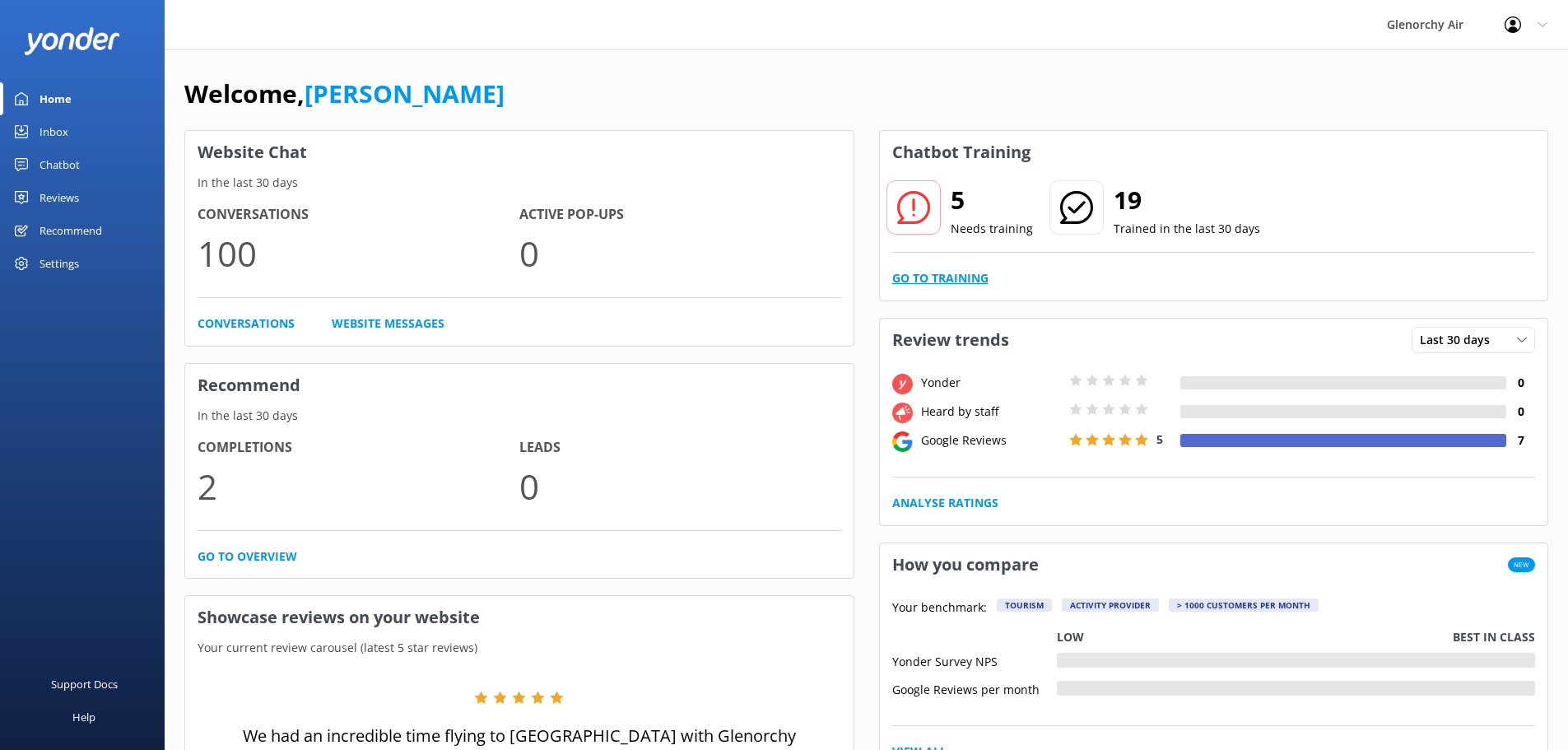
click at [975, 278] on link "Go to Training" at bounding box center [939, 277] width 96 height 18
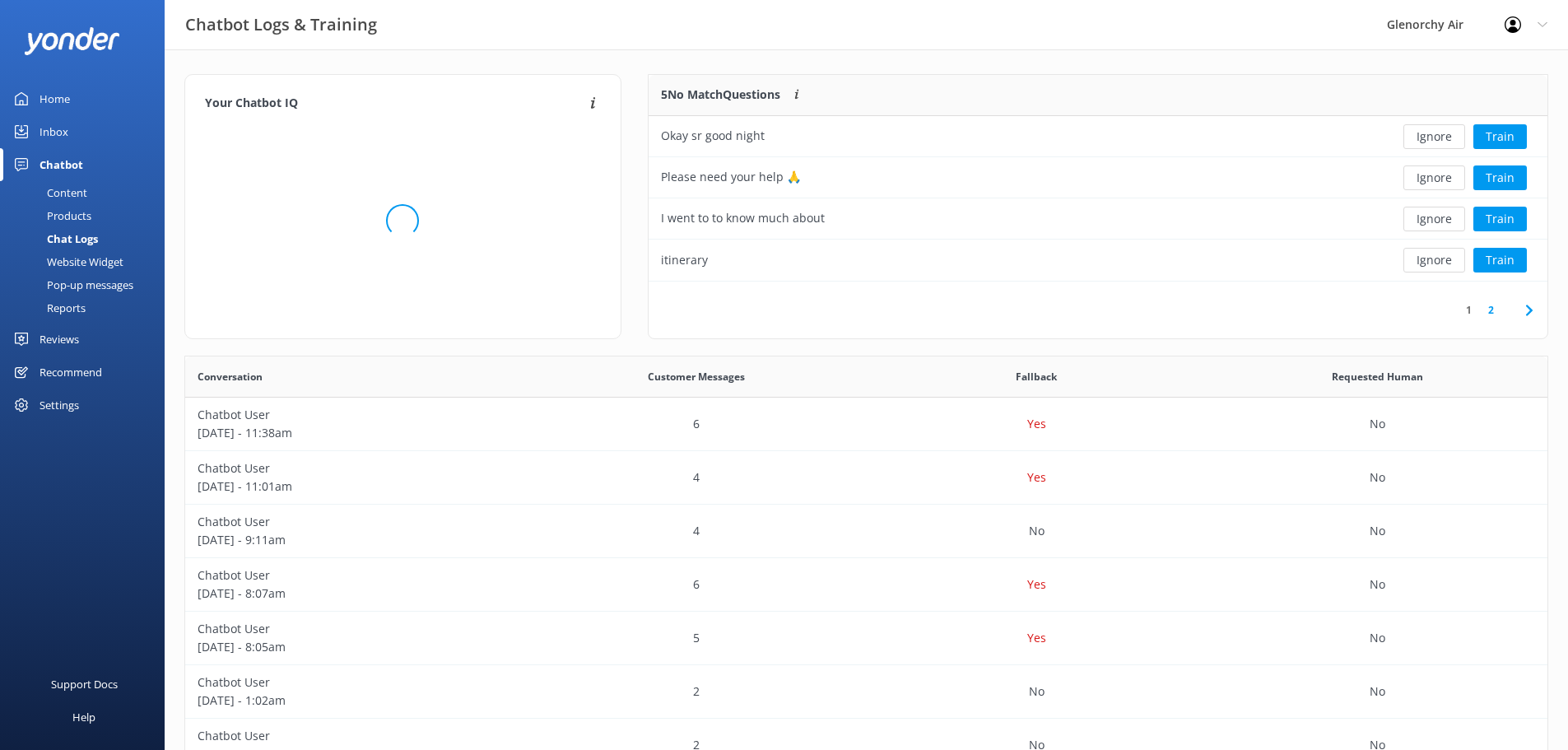
scroll to position [195, 886]
click at [1438, 135] on button "Ignore" at bounding box center [1434, 137] width 62 height 25
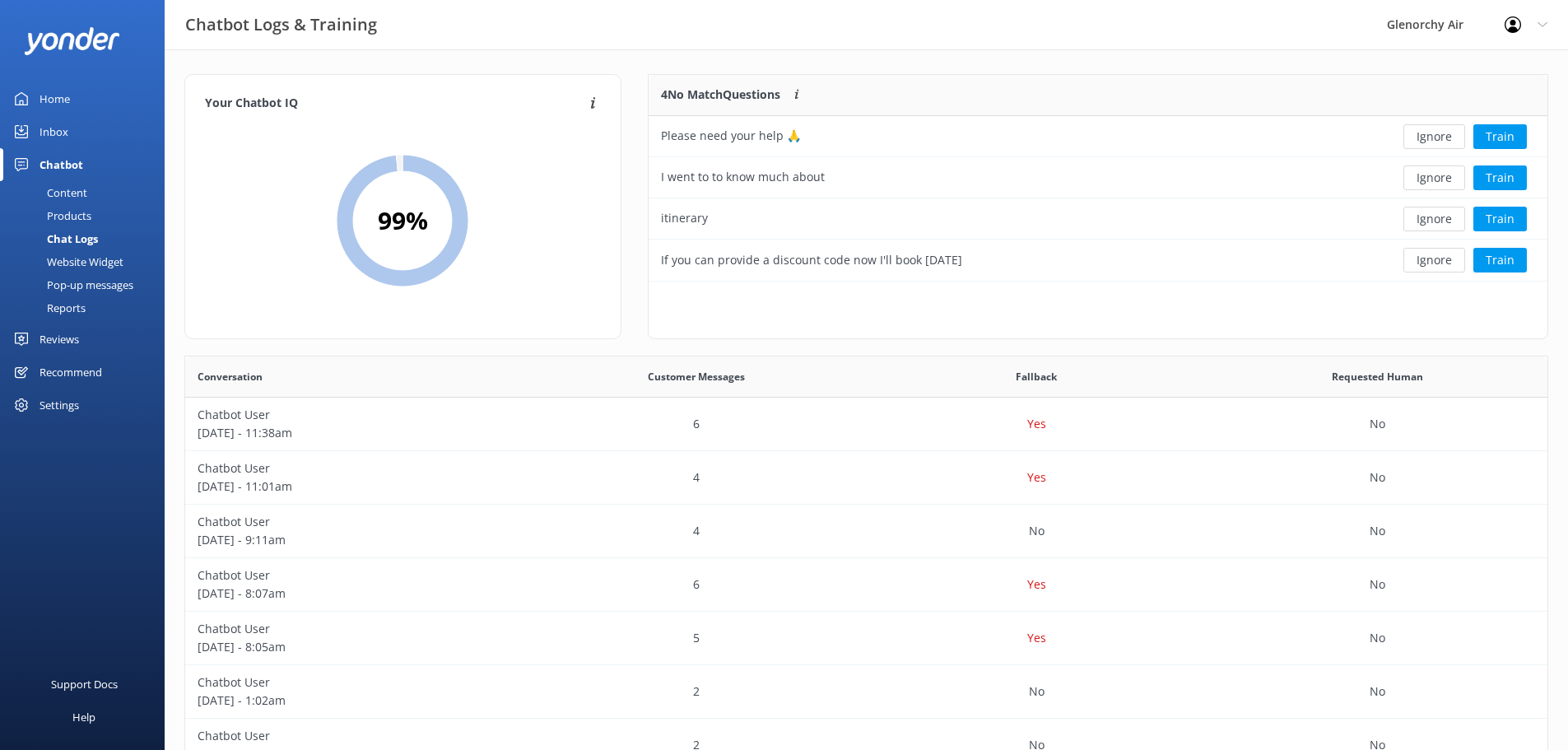
click at [1438, 135] on button "Ignore" at bounding box center [1434, 137] width 62 height 25
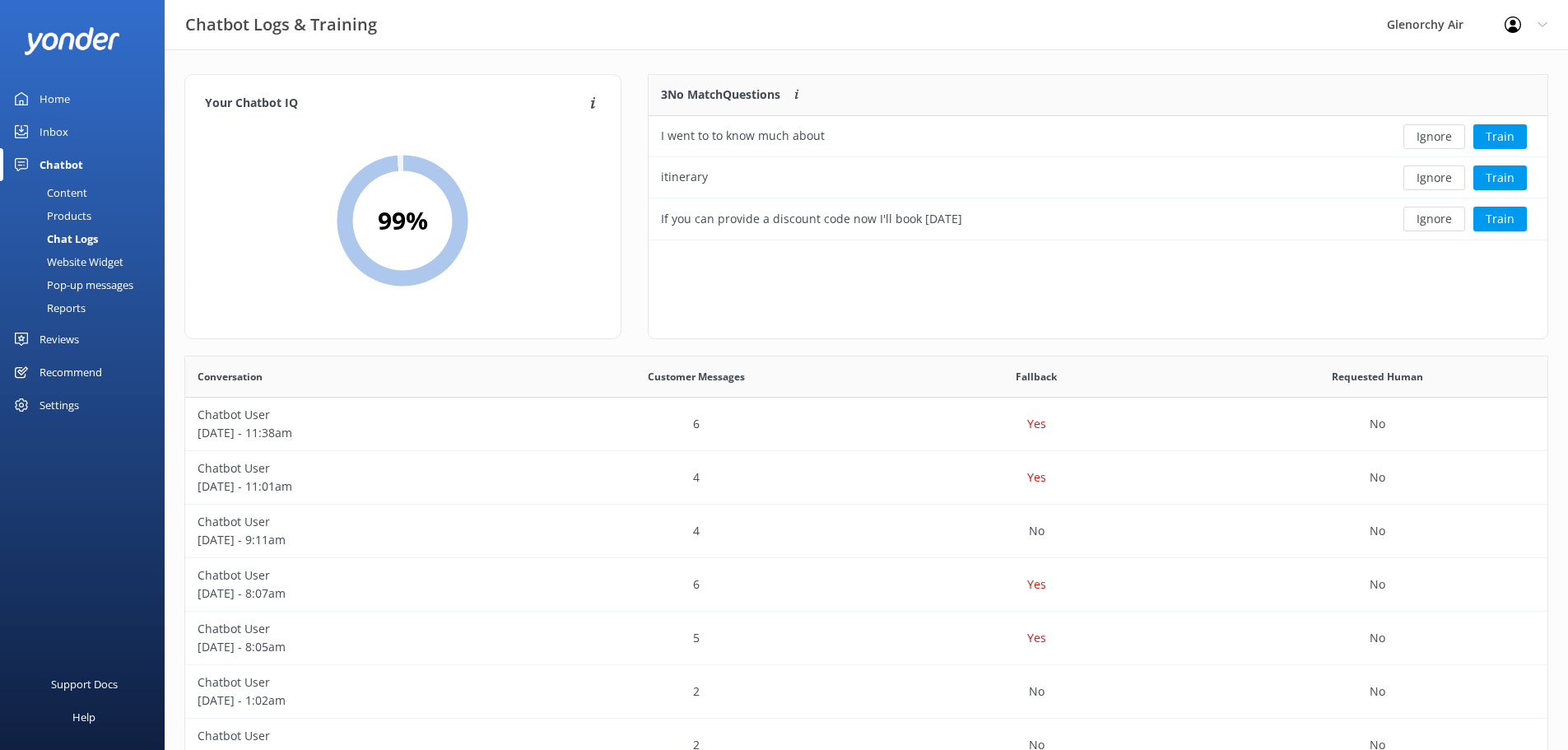
scroll to position [153, 886]
click at [1438, 135] on button "Ignore" at bounding box center [1434, 137] width 62 height 25
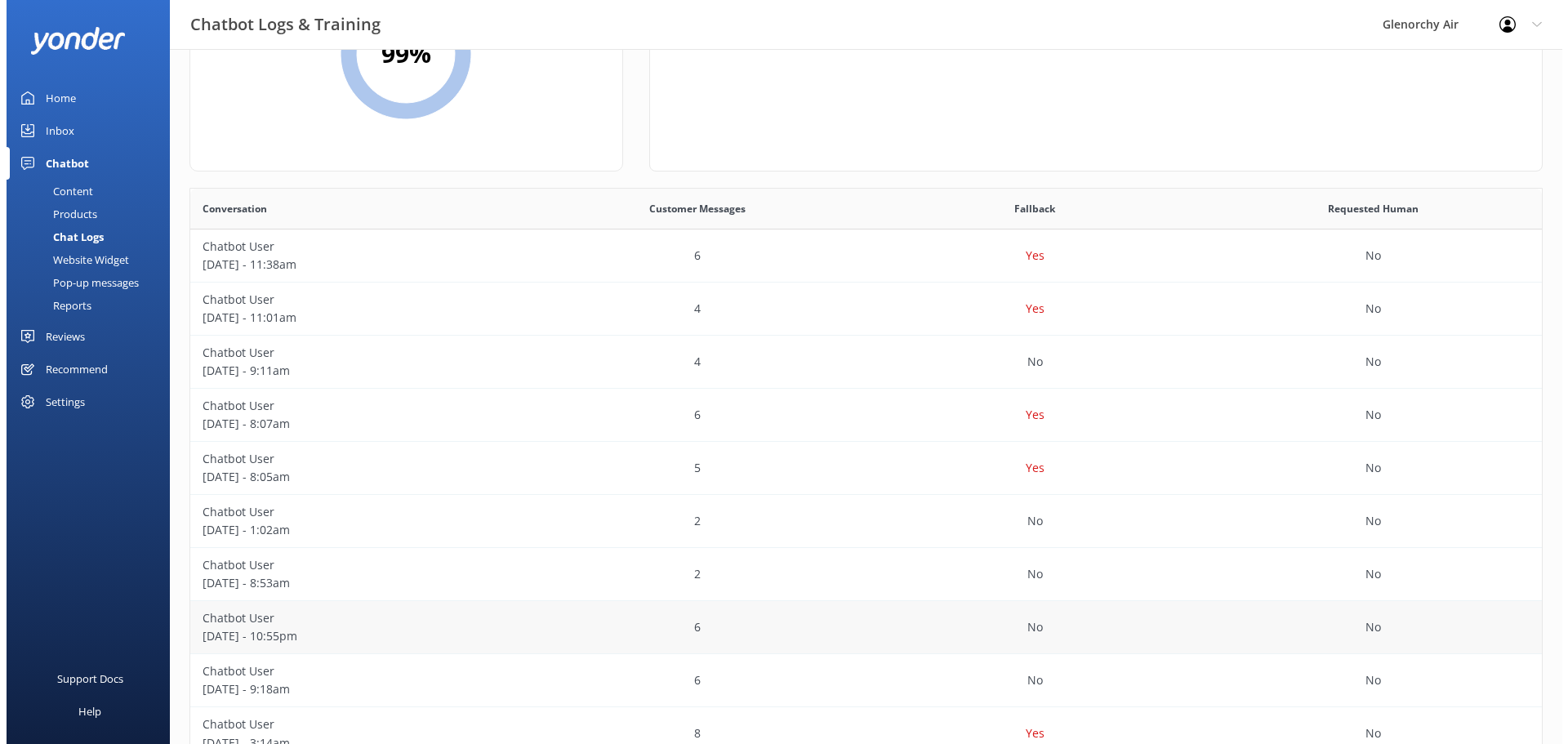
scroll to position [0, 0]
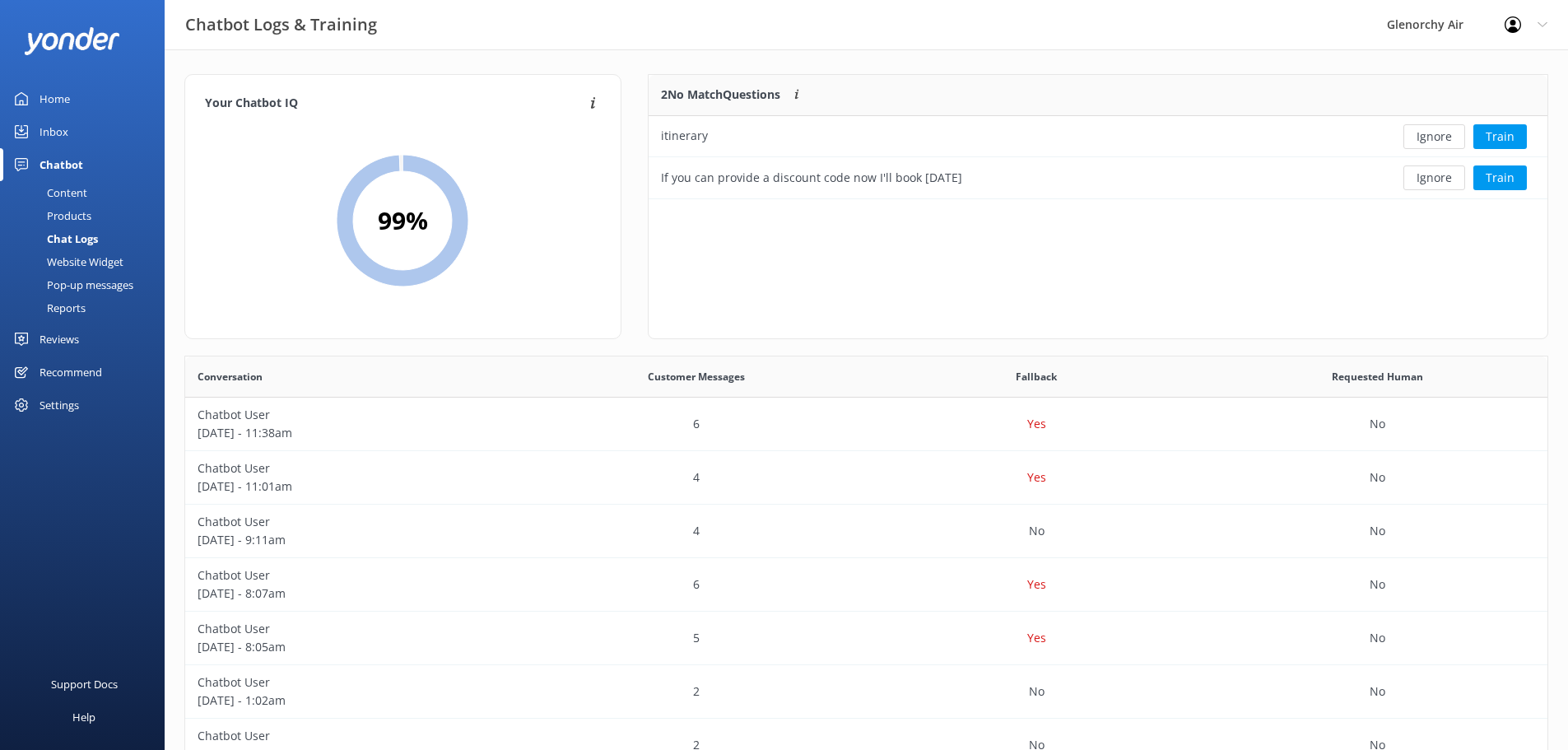
click at [65, 127] on div "Inbox" at bounding box center [54, 131] width 28 height 33
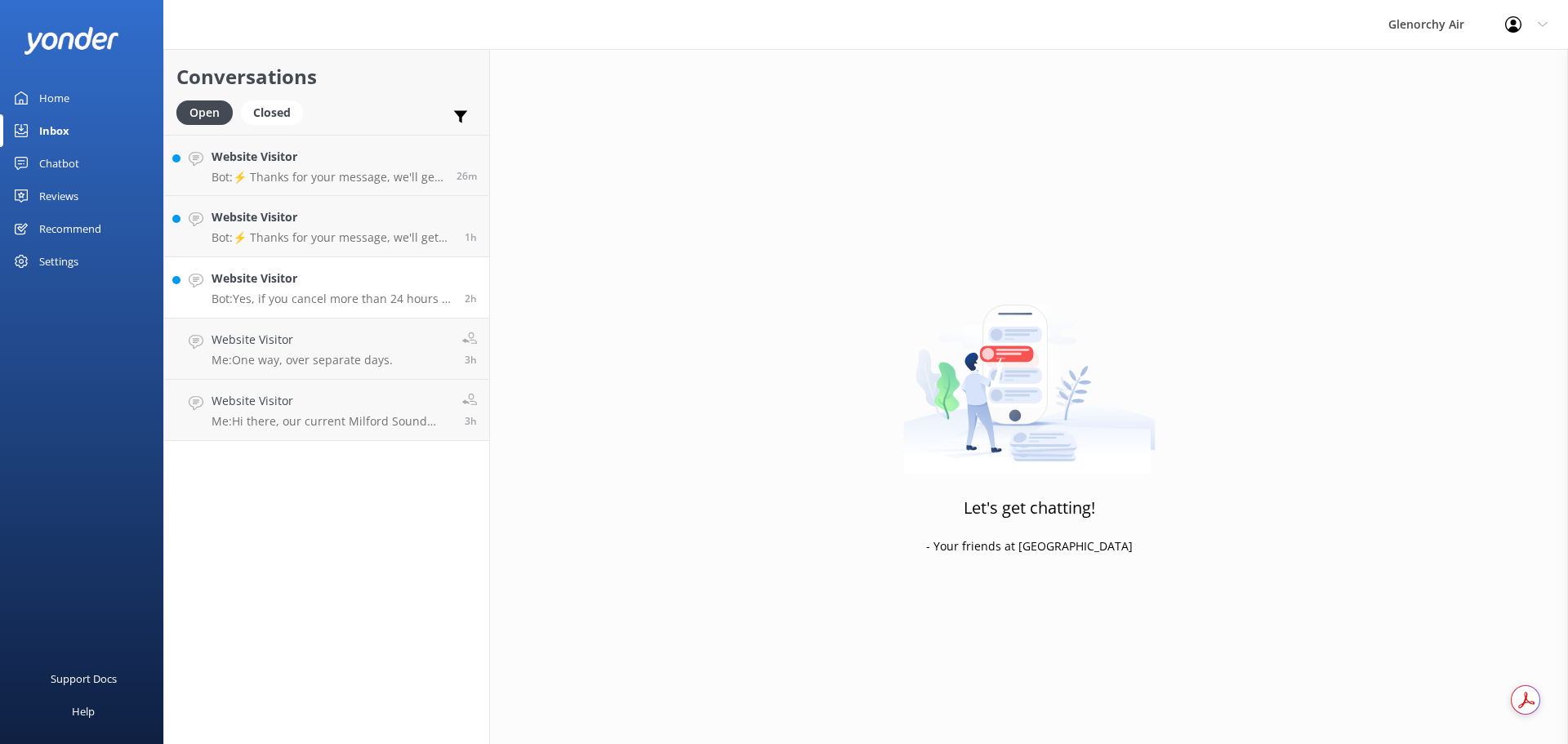
click at [332, 308] on link "Website Visitor Bot: Yes, if you cancel more than 24 hours in advance, you can …" at bounding box center [326, 287] width 325 height 61
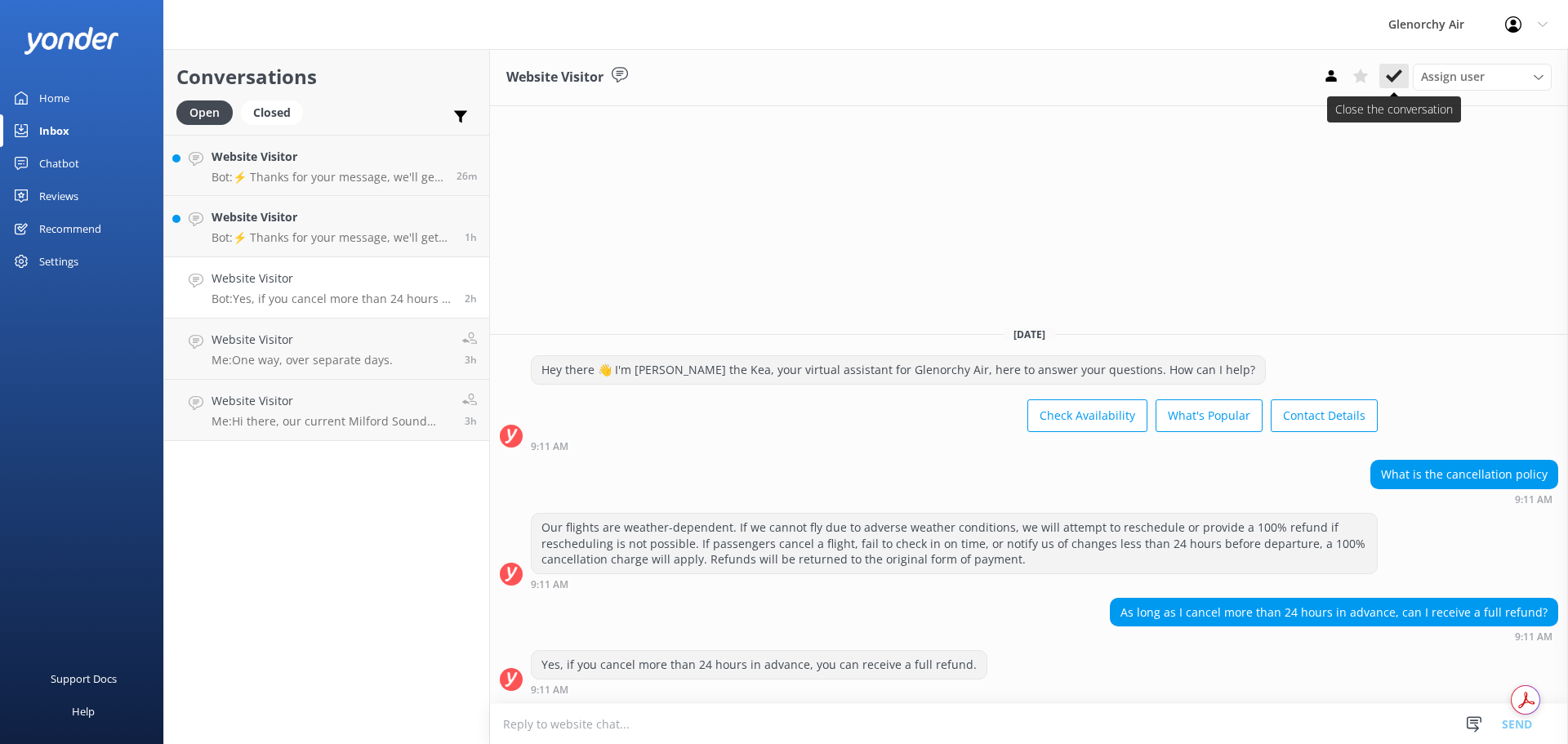
click at [1395, 72] on icon at bounding box center [1394, 75] width 16 height 16
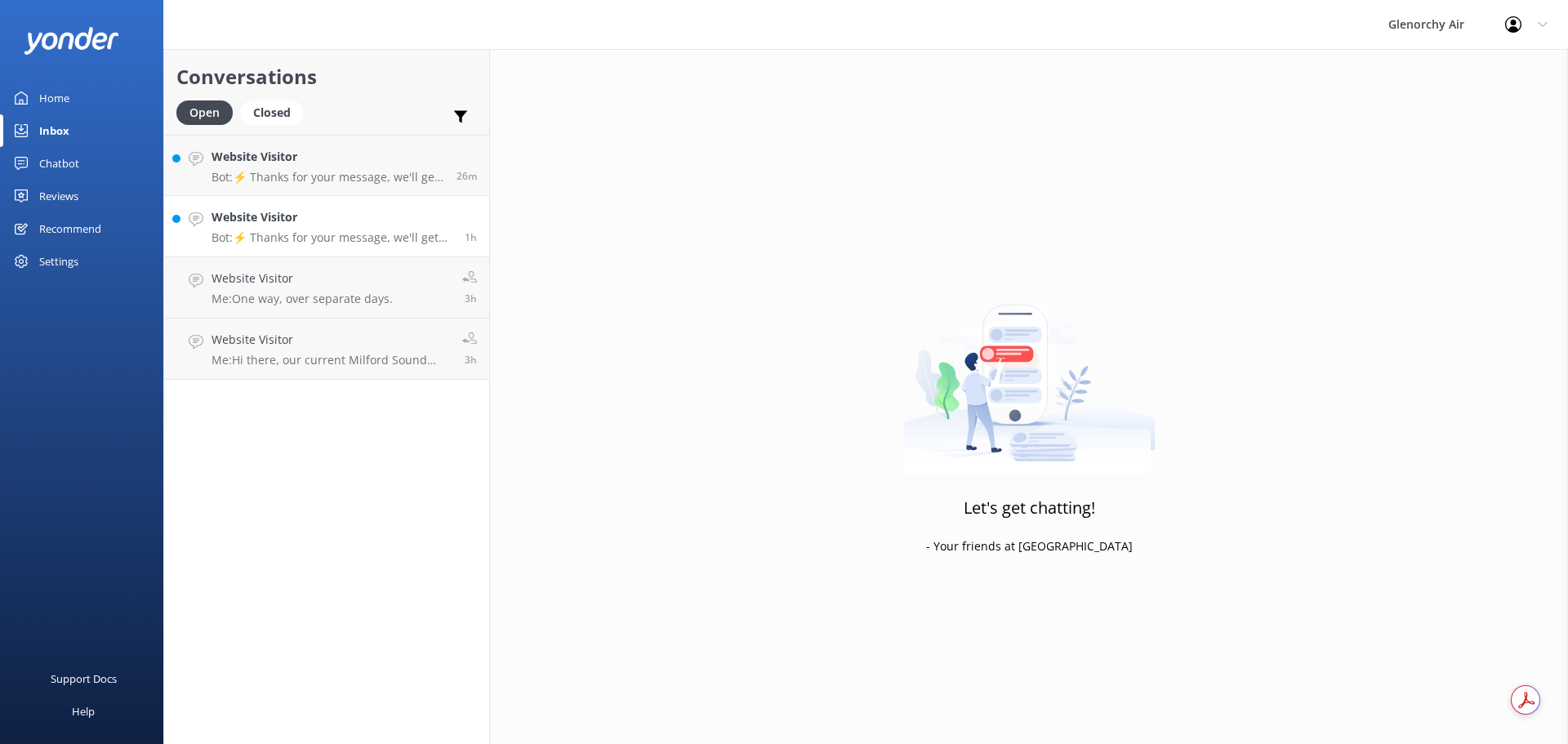
click at [264, 230] on div "Website Visitor Bot: ⚡ Thanks for your message, we'll get back to you as soon a…" at bounding box center [332, 226] width 241 height 36
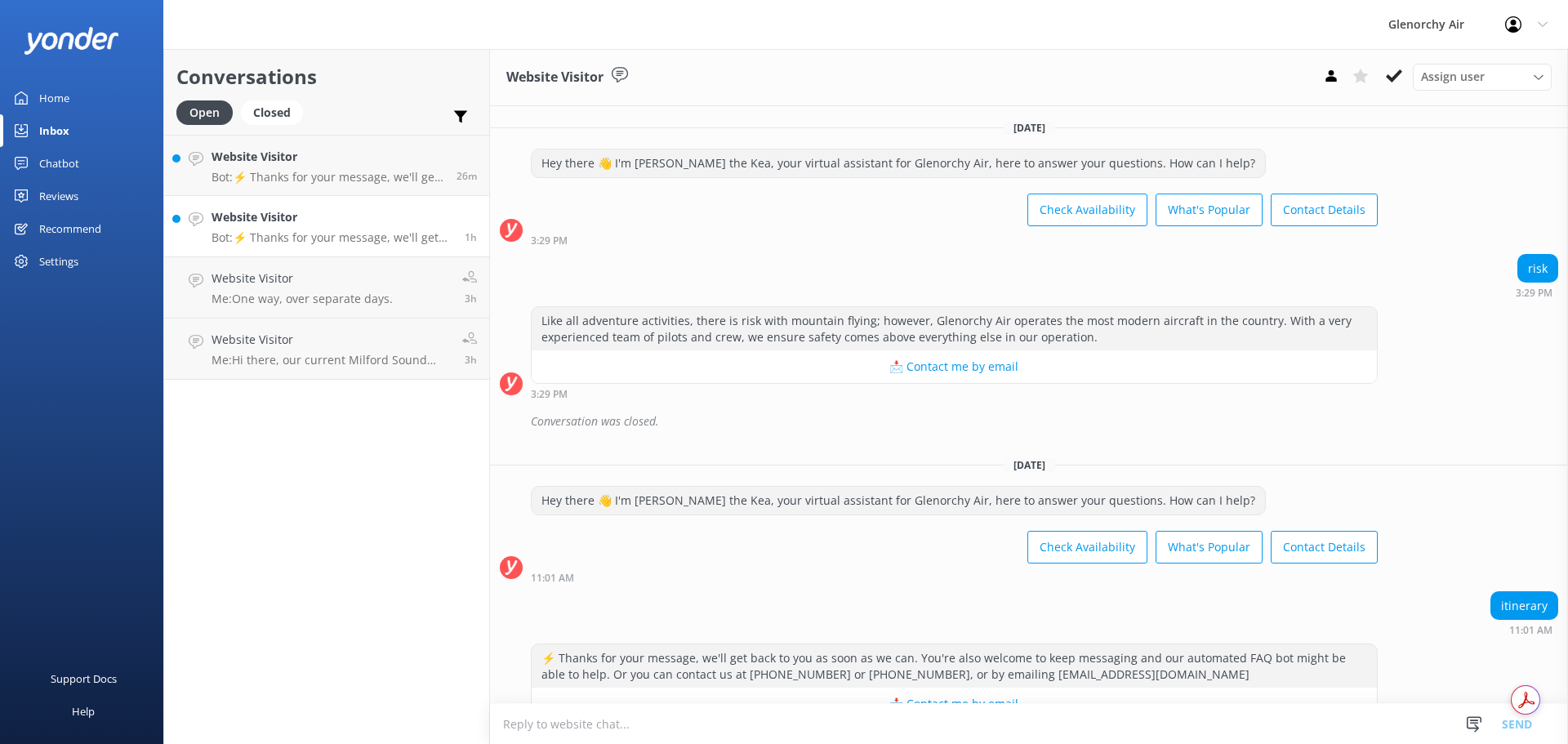
scroll to position [41, 0]
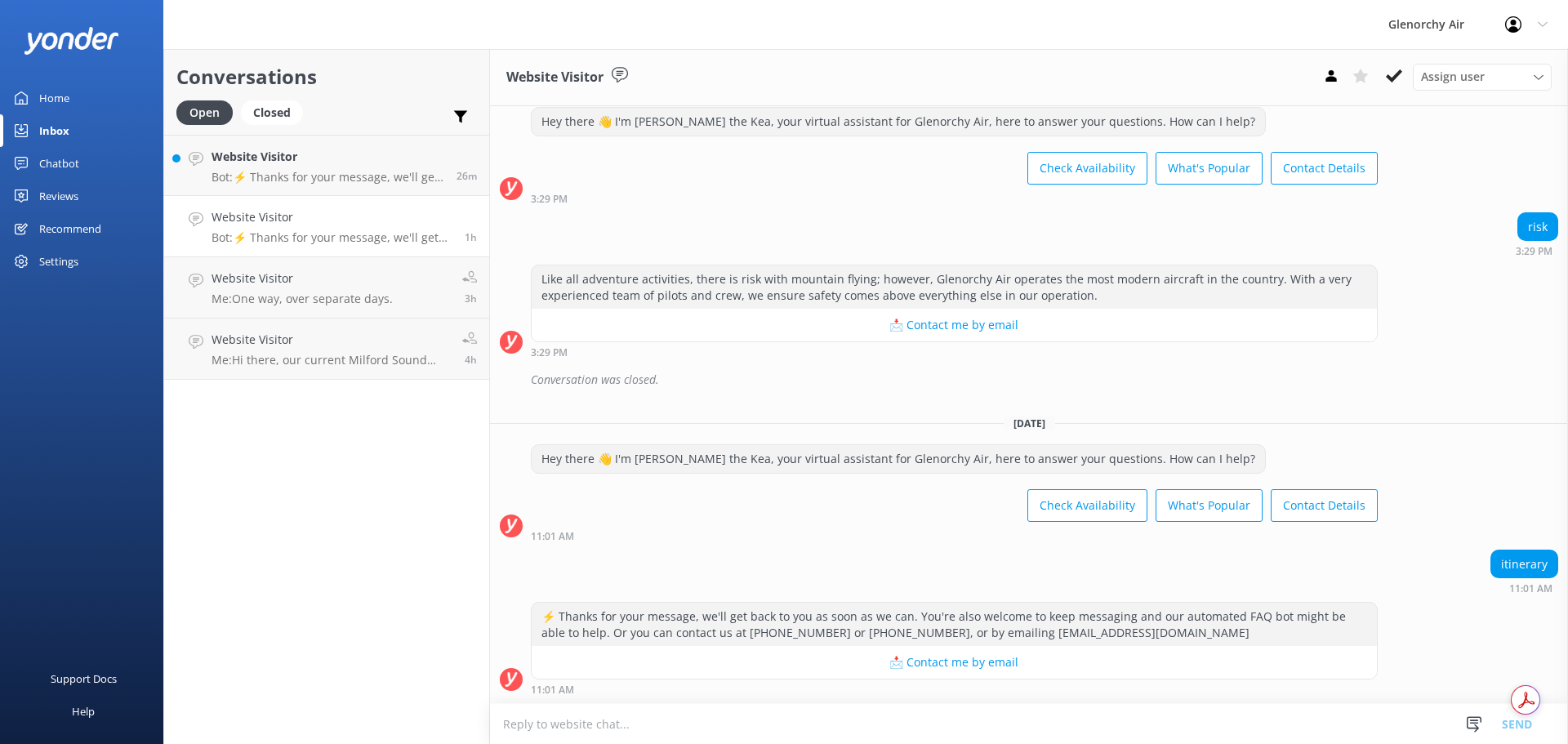
click at [874, 706] on textarea at bounding box center [1029, 723] width 1078 height 40
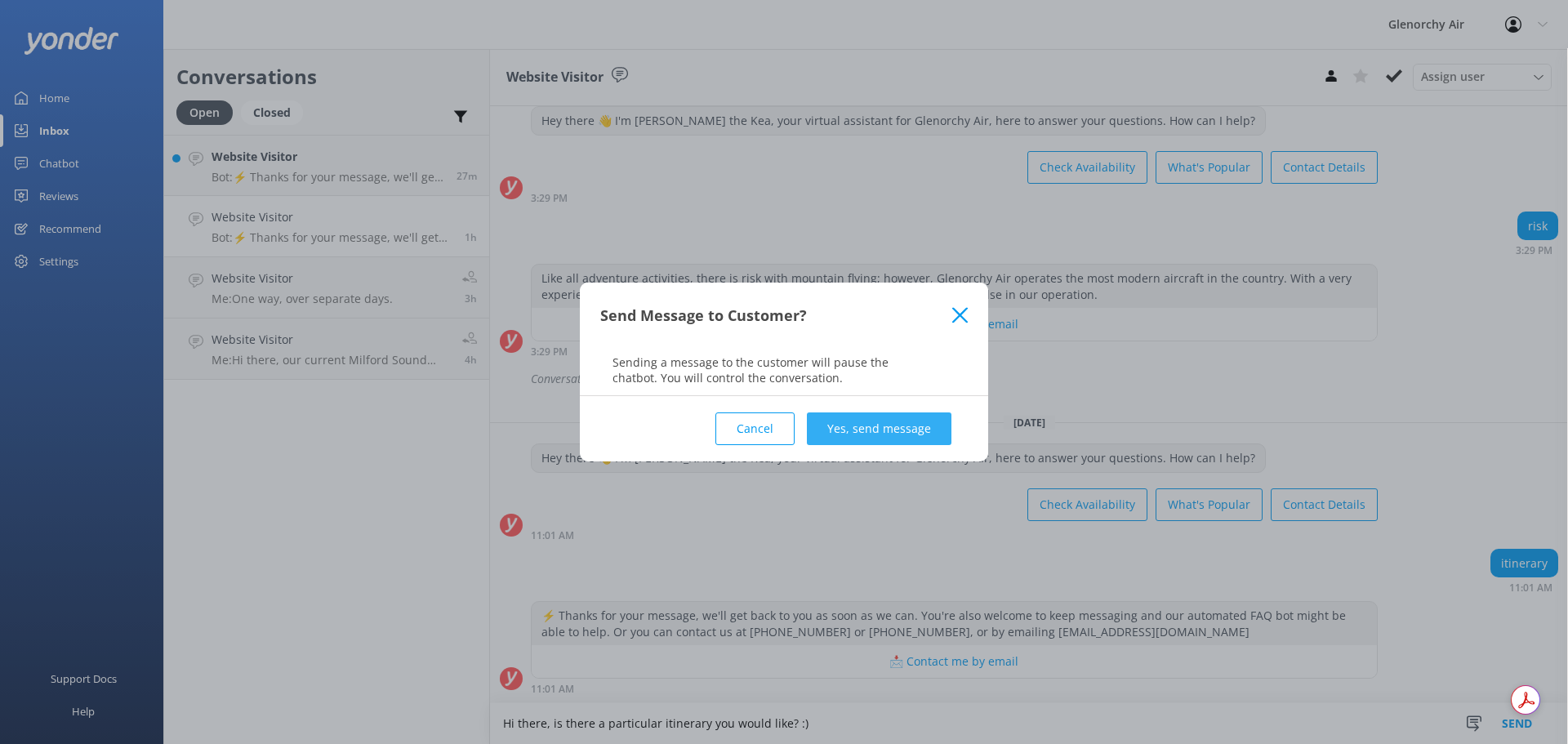
type textarea "Hi there, is there a particular itinerary you would like? :)"
click at [855, 430] on button "Yes, send message" at bounding box center [878, 429] width 144 height 33
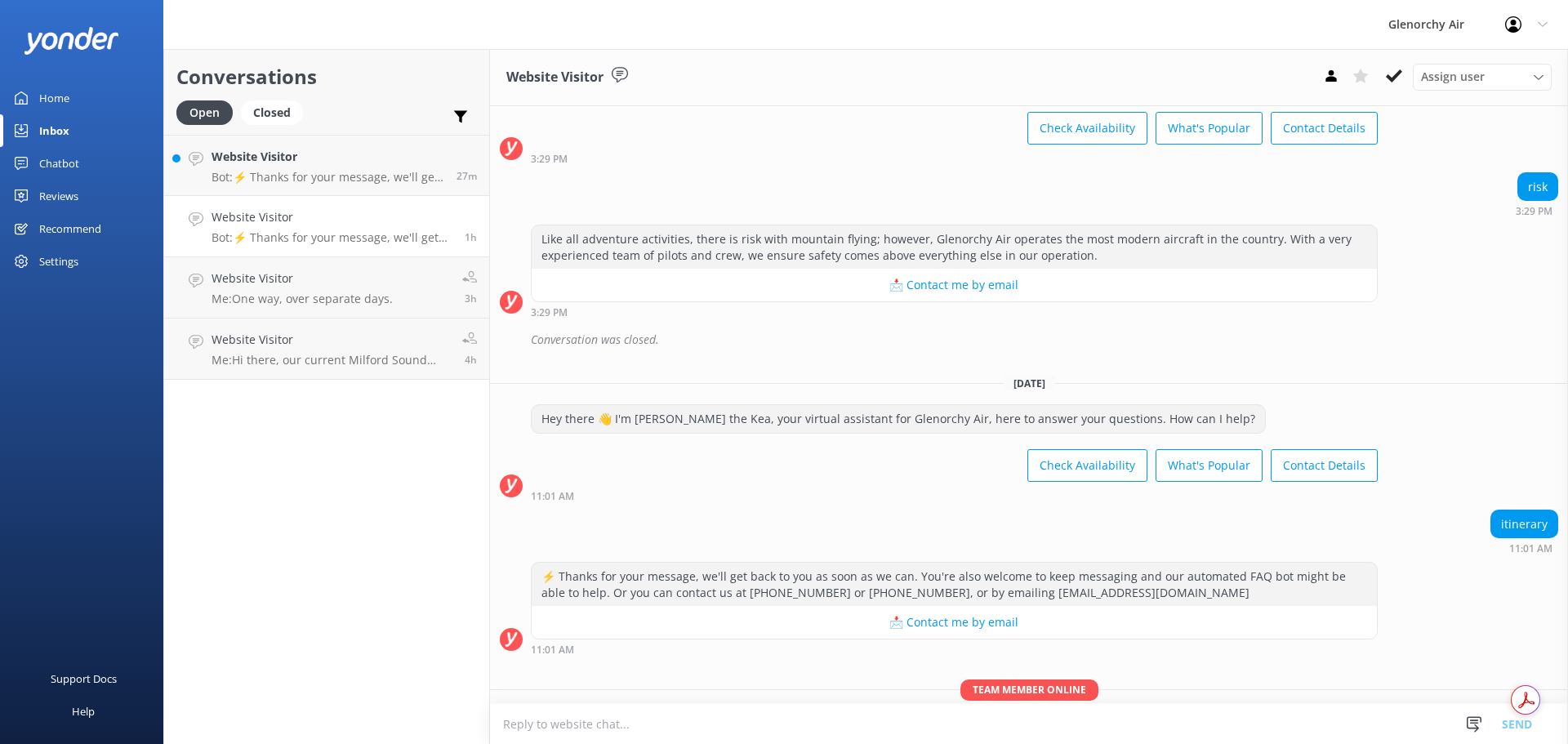
scroll to position [148, 0]
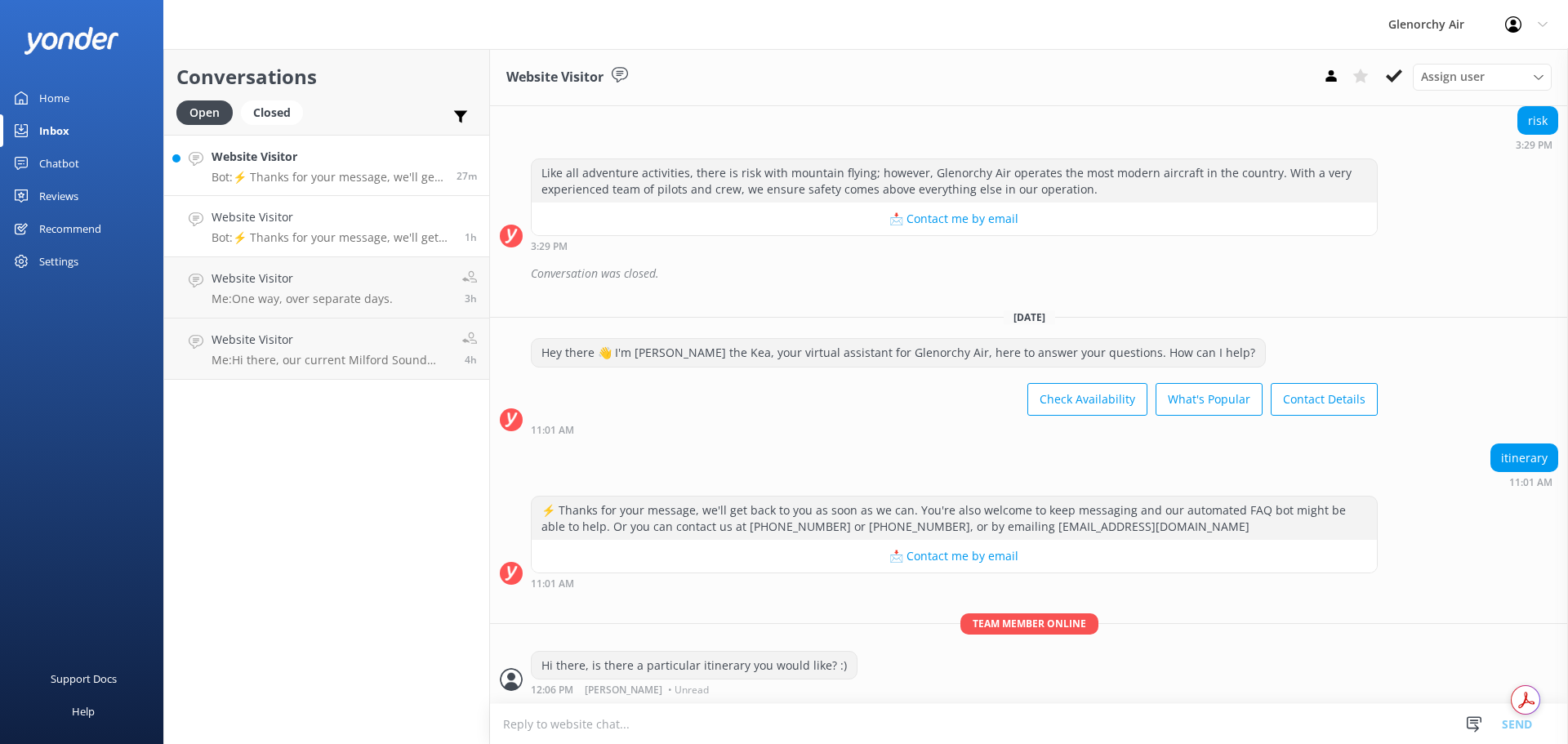
click at [205, 165] on link "Website Visitor Bot: ⚡ Thanks for your message, we'll get back to you as soon a…" at bounding box center [326, 165] width 325 height 61
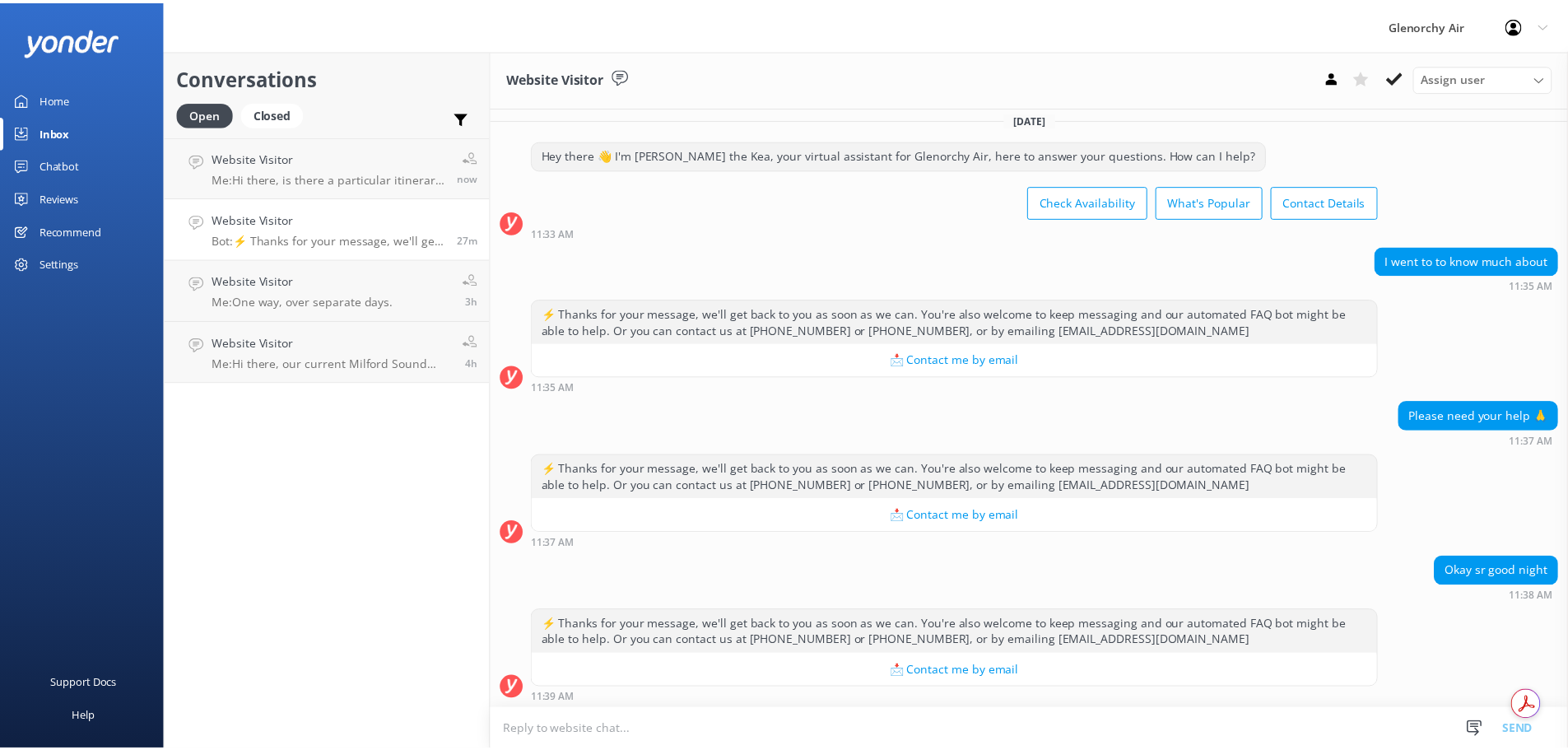
scroll to position [13, 0]
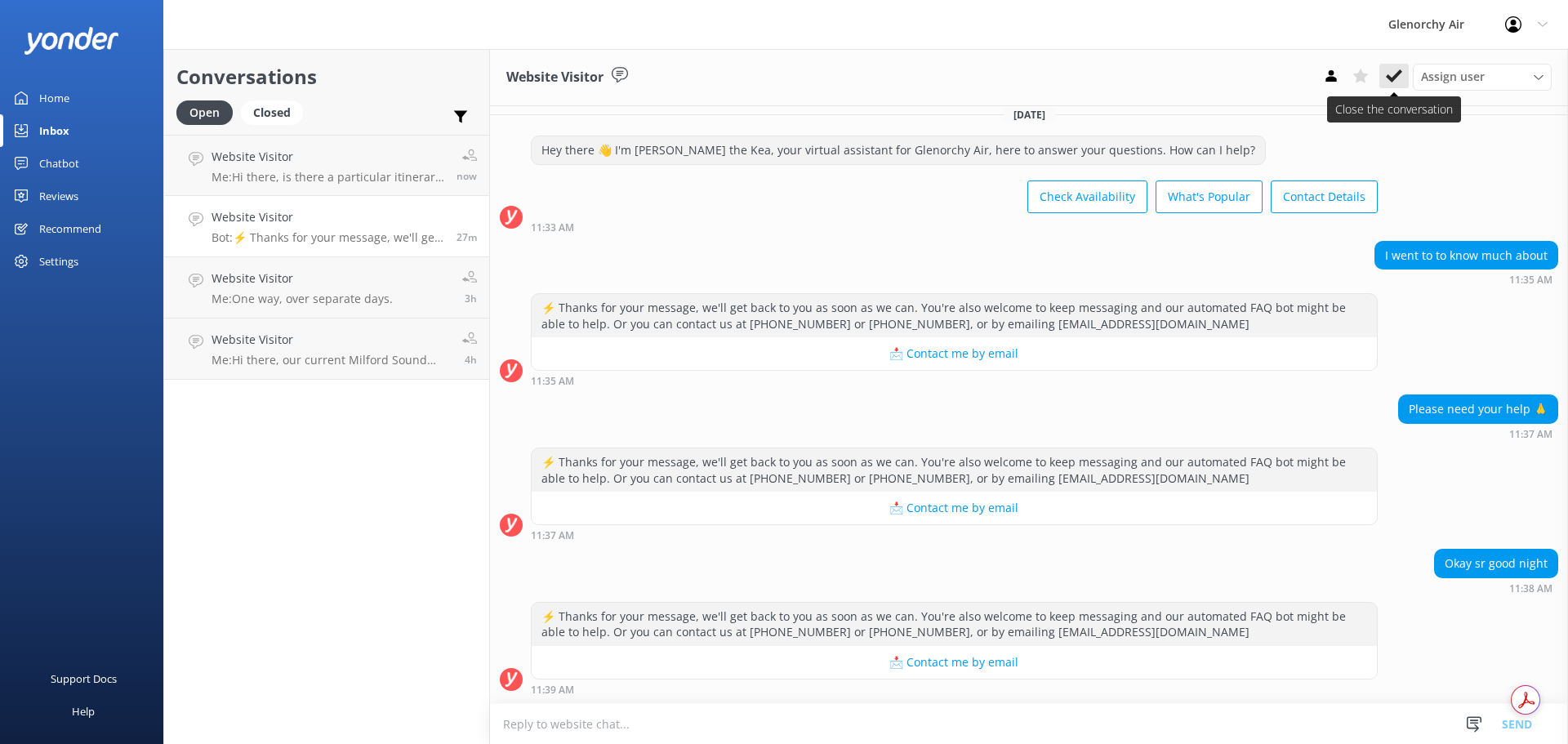
click at [1386, 68] on icon at bounding box center [1394, 75] width 16 height 16
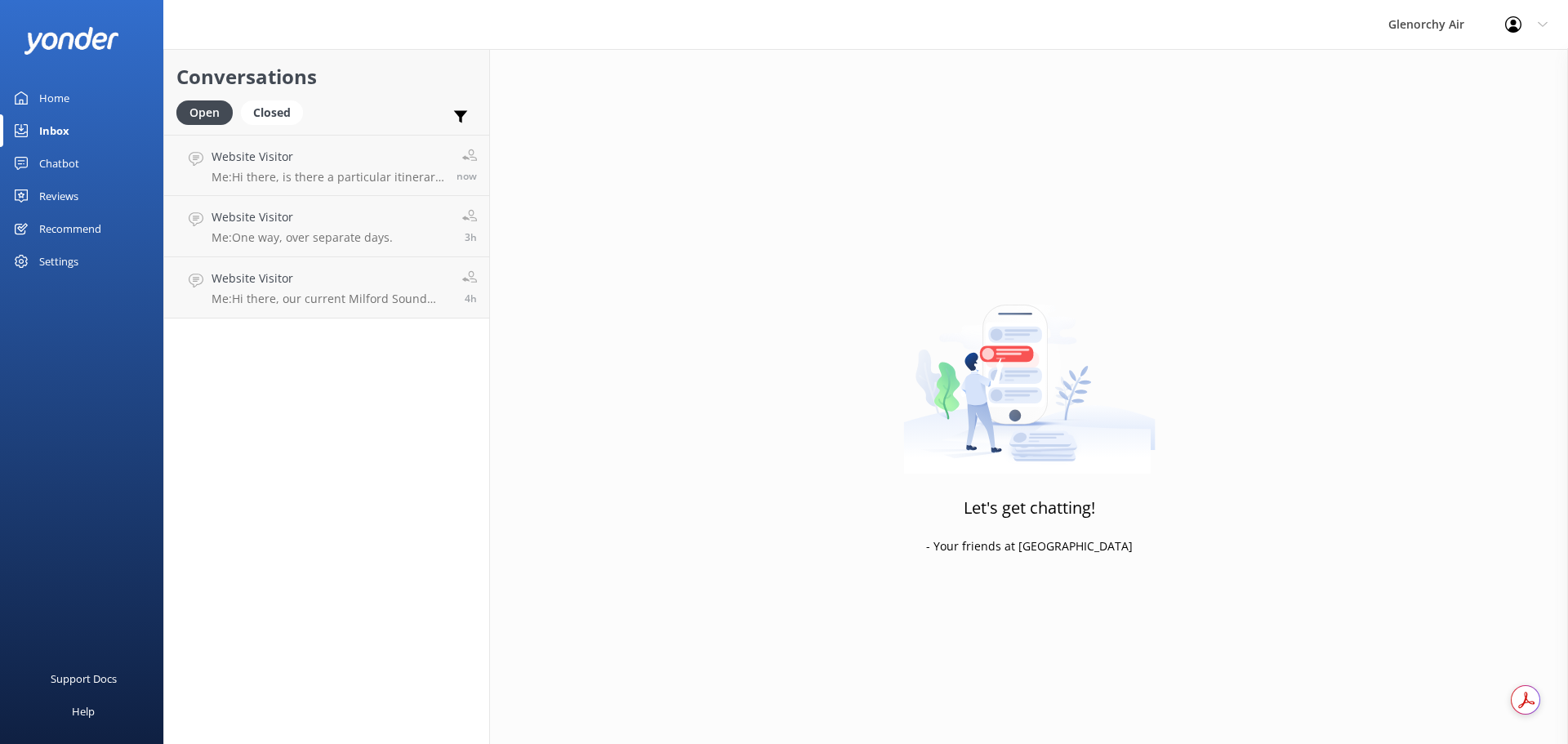
click at [64, 95] on div "Home" at bounding box center [55, 98] width 30 height 33
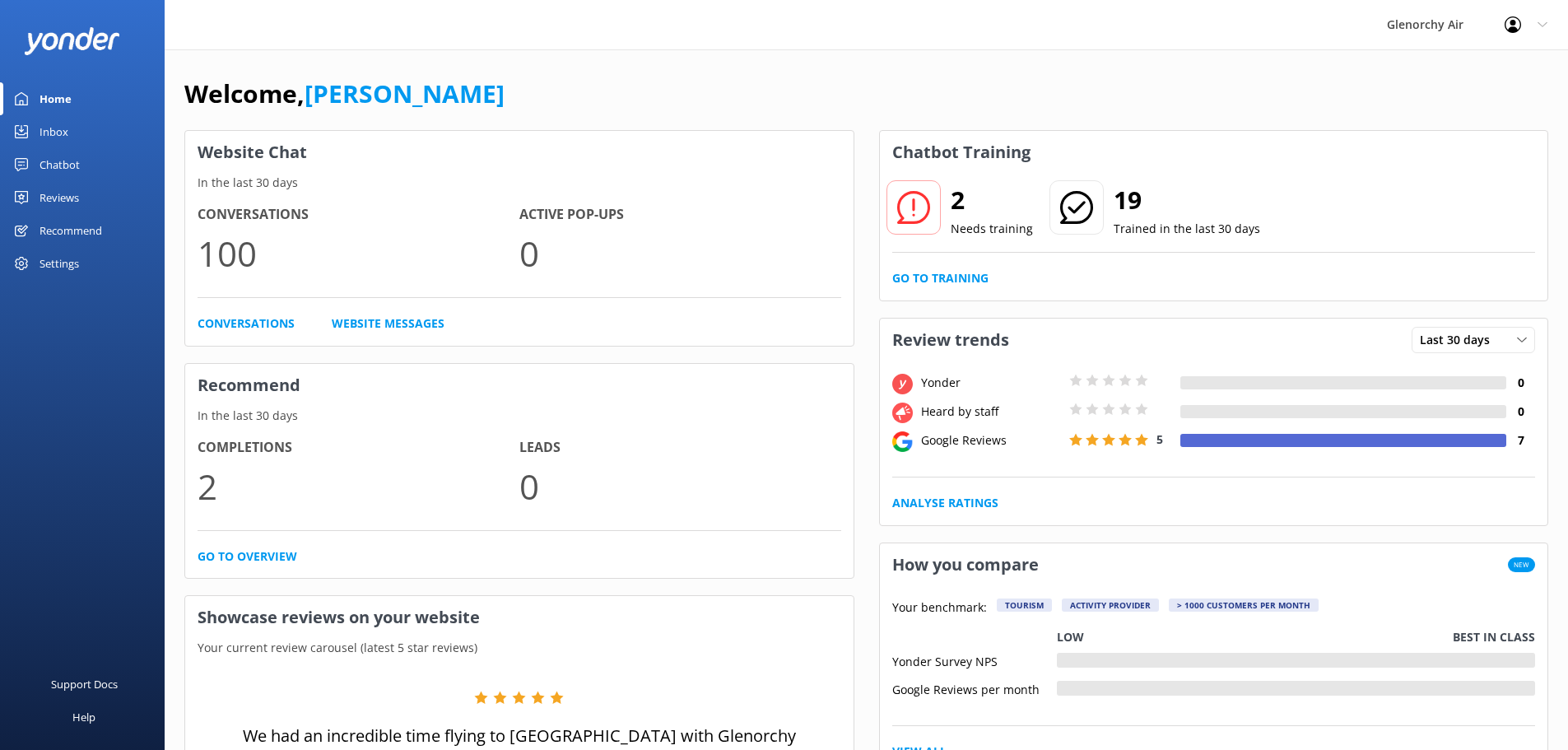
drag, startPoint x: 1193, startPoint y: 653, endPoint x: 1149, endPoint y: 100, distance: 554.7
